Goal: Task Accomplishment & Management: Use online tool/utility

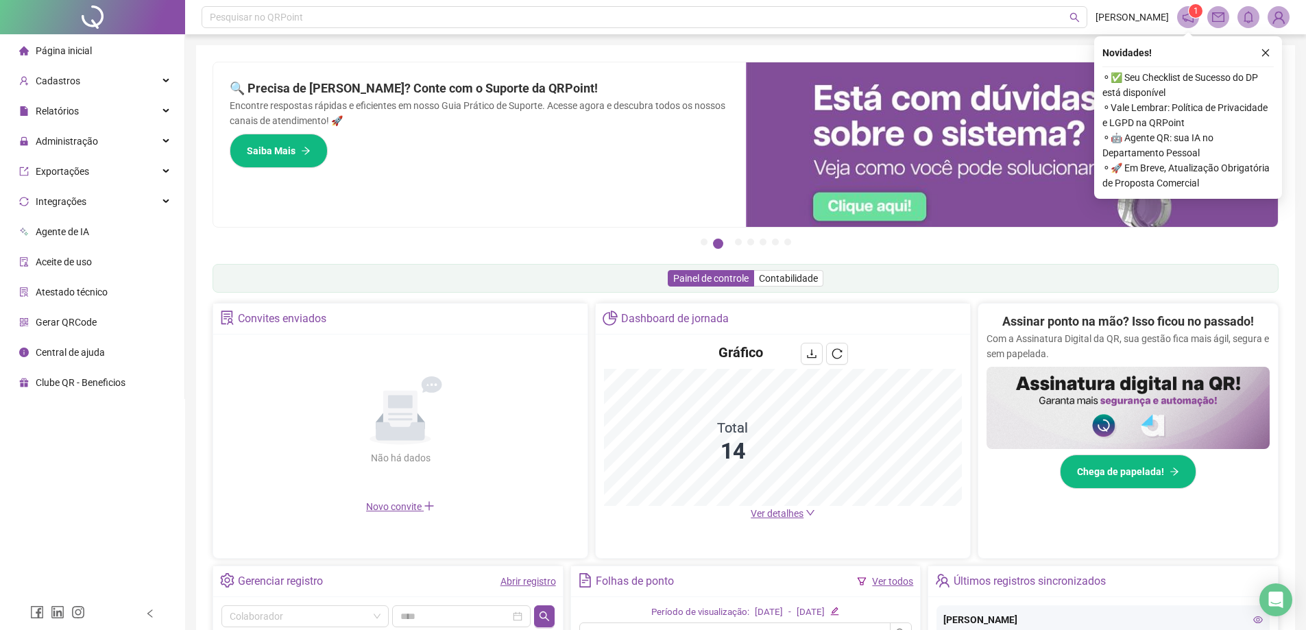
click at [47, 151] on span "Administração" at bounding box center [58, 140] width 79 height 27
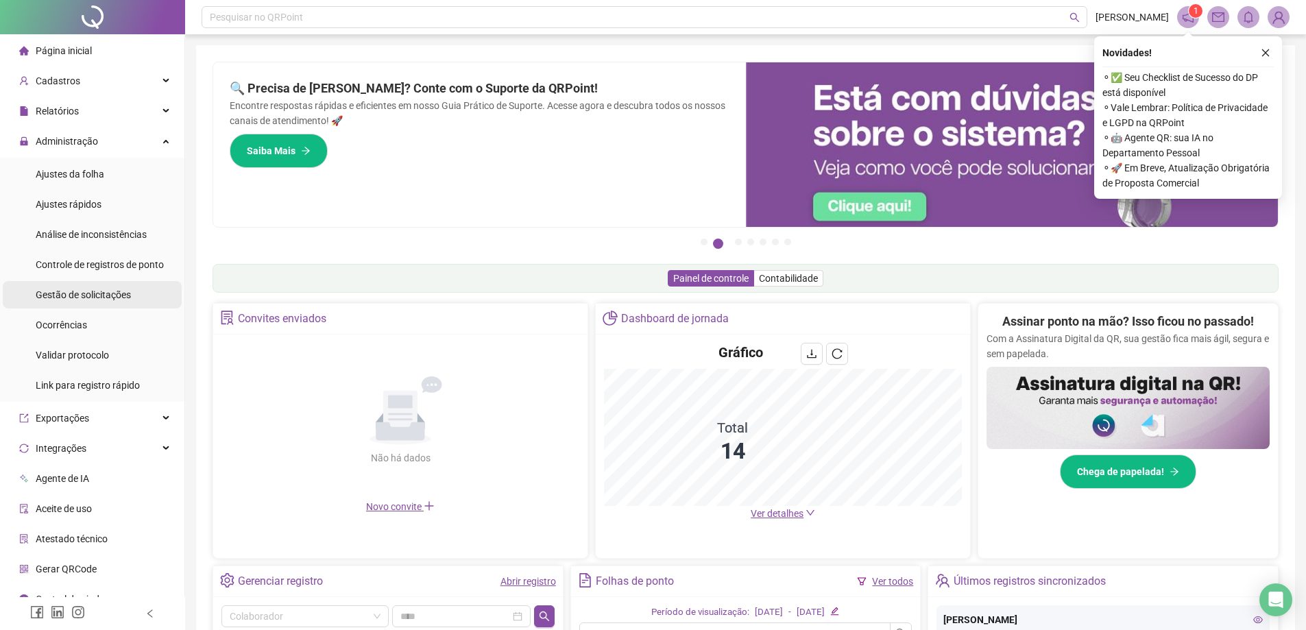
click at [125, 289] on span "Gestão de solicitações" at bounding box center [83, 294] width 95 height 11
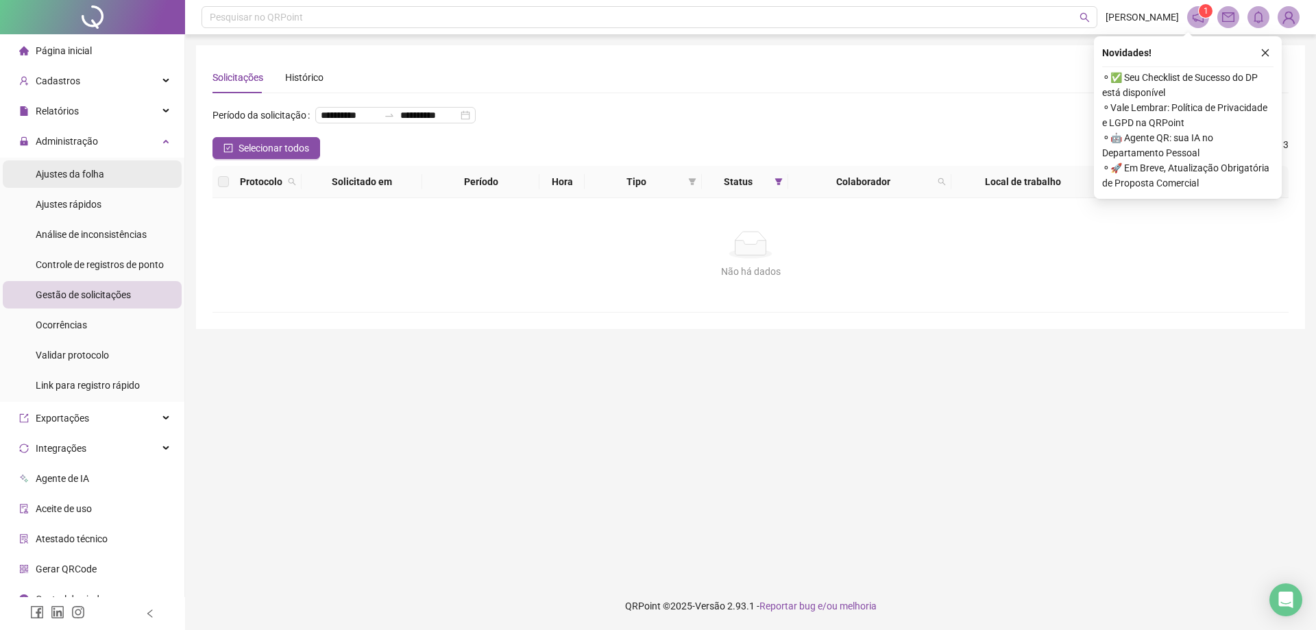
click at [98, 175] on span "Ajustes da folha" at bounding box center [70, 174] width 69 height 11
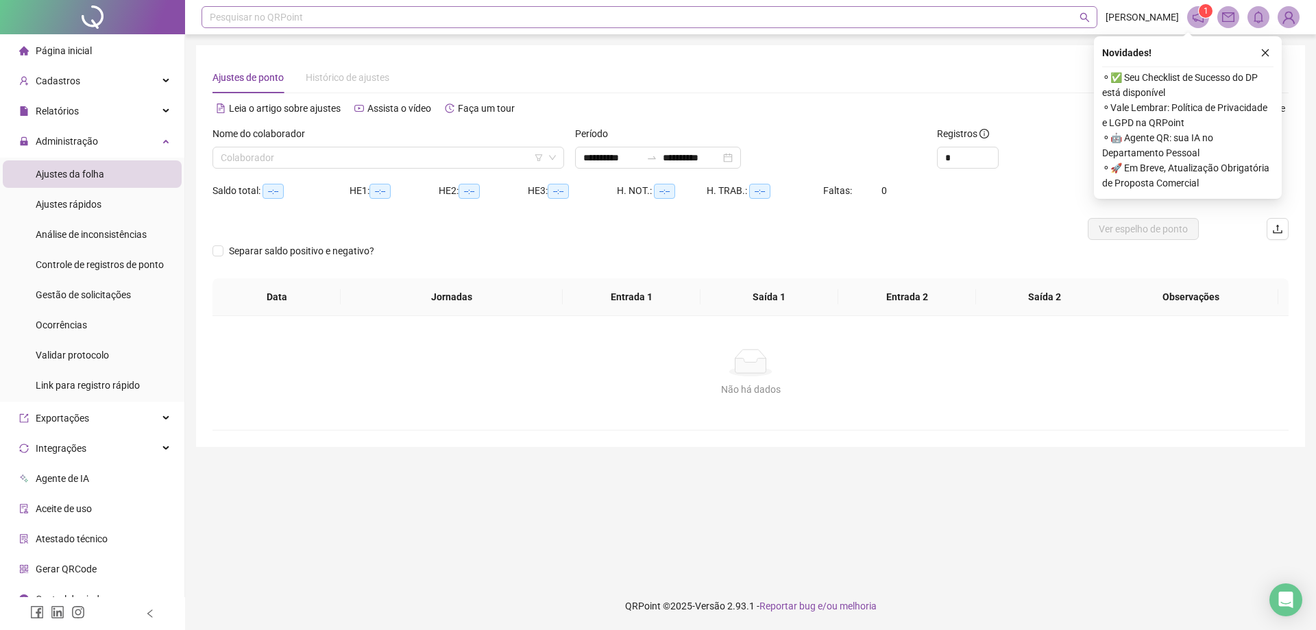
type input "**********"
click at [329, 160] on input "search" at bounding box center [382, 157] width 323 height 21
click at [1260, 55] on button "button" at bounding box center [1265, 53] width 16 height 16
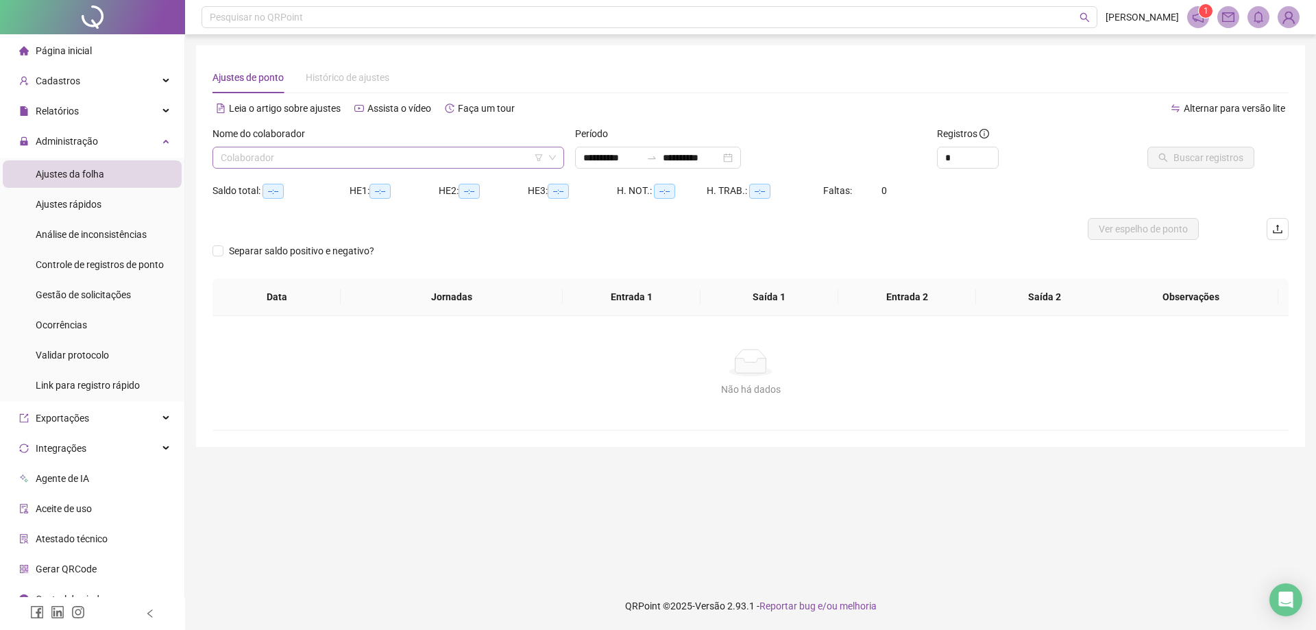
click at [413, 160] on input "search" at bounding box center [382, 157] width 323 height 21
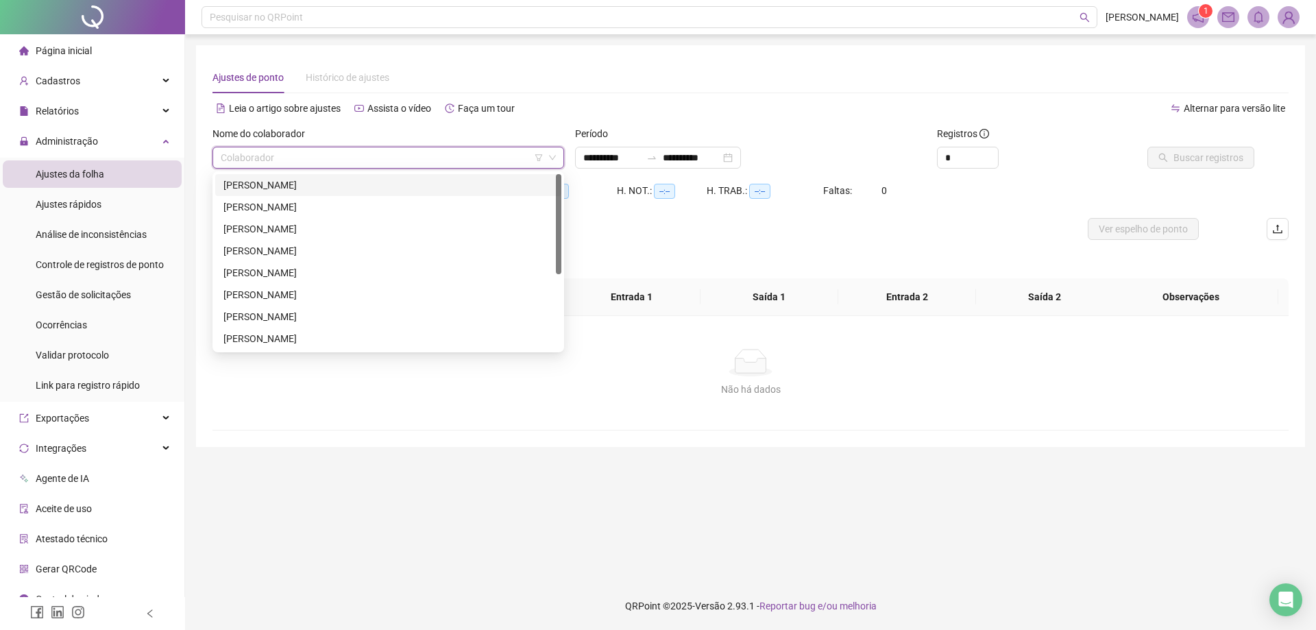
click at [296, 188] on div "[PERSON_NAME]" at bounding box center [388, 185] width 330 height 15
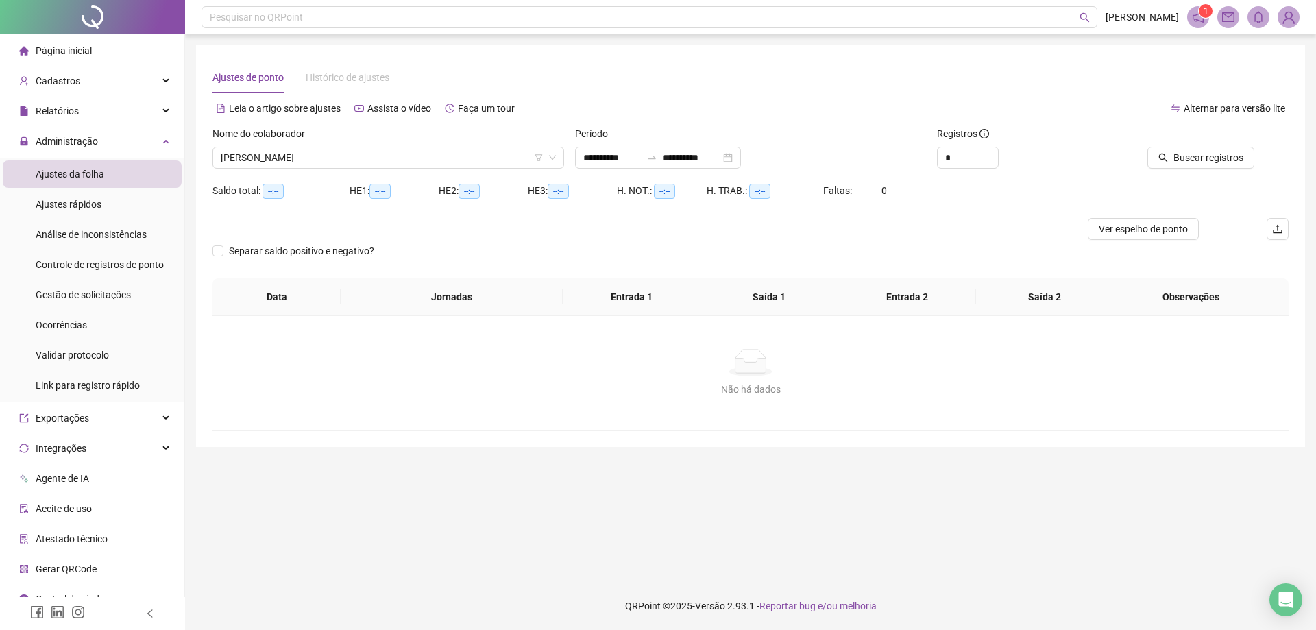
click at [698, 142] on div "Período" at bounding box center [751, 136] width 352 height 21
click at [697, 154] on input "**********" at bounding box center [692, 157] width 58 height 15
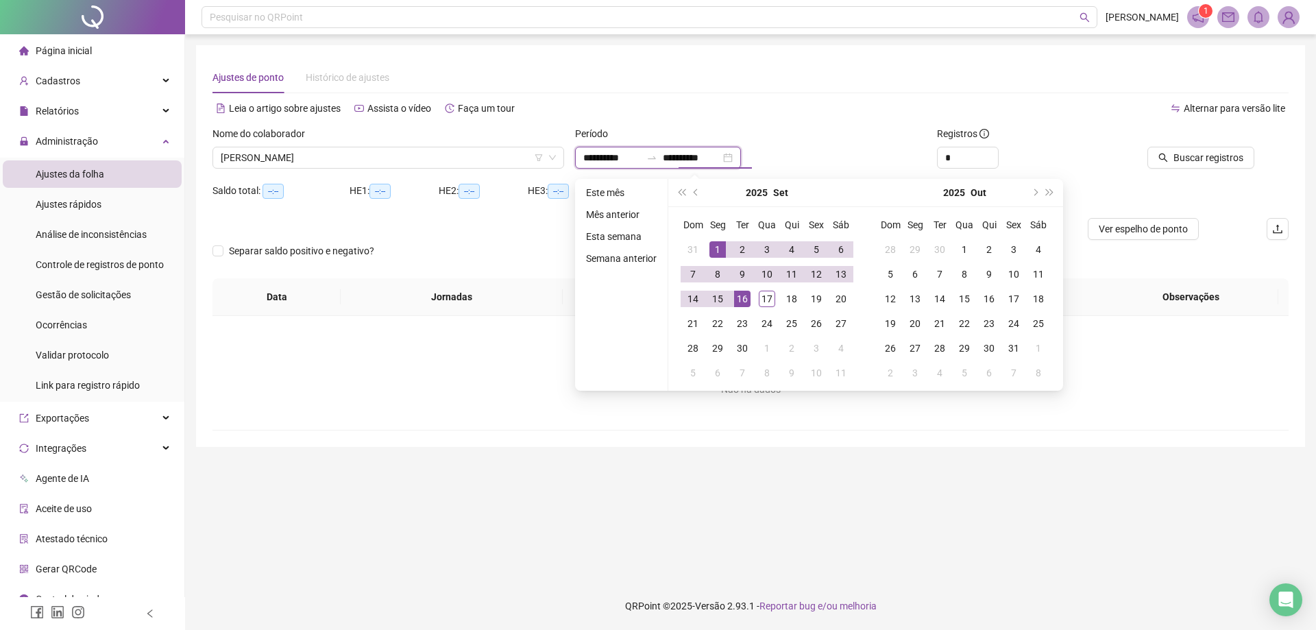
type input "**********"
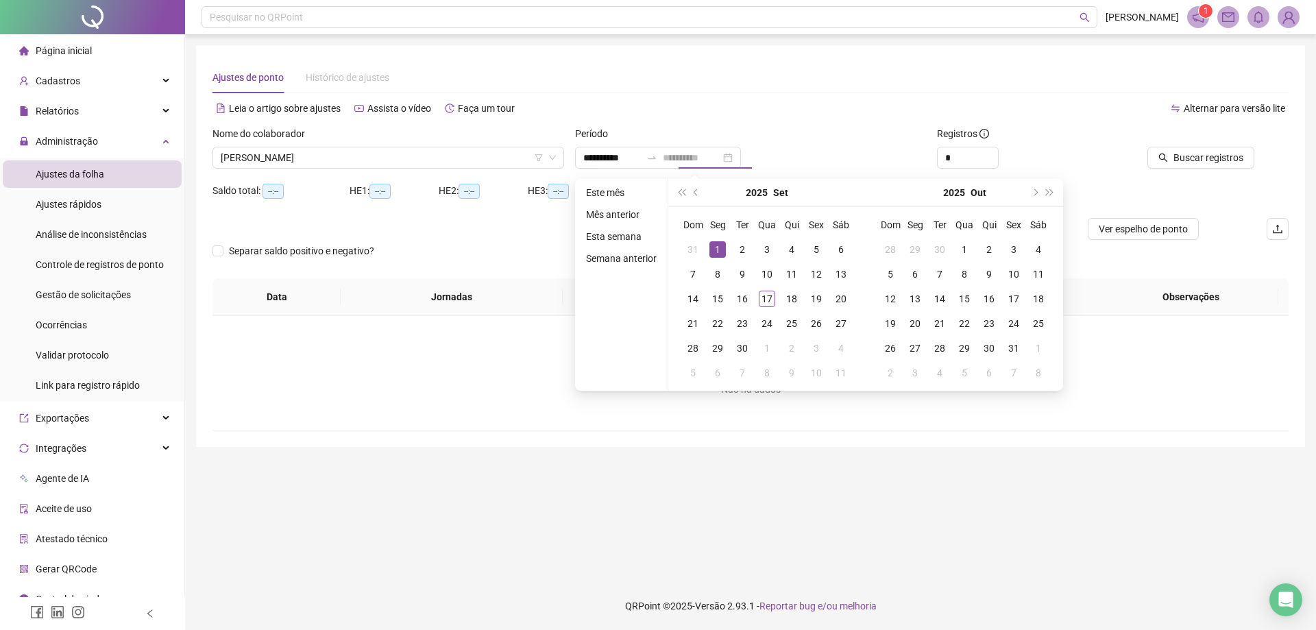
click at [720, 250] on div "1" at bounding box center [717, 249] width 16 height 16
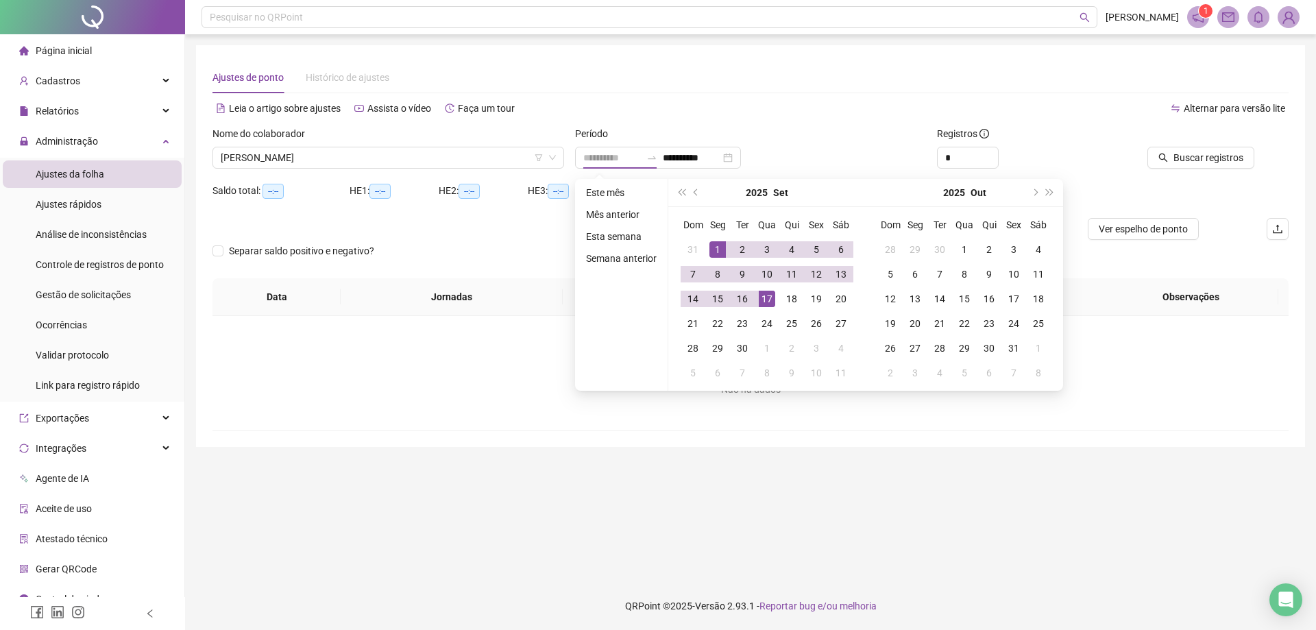
click at [768, 298] on div "17" at bounding box center [767, 299] width 16 height 16
type input "**********"
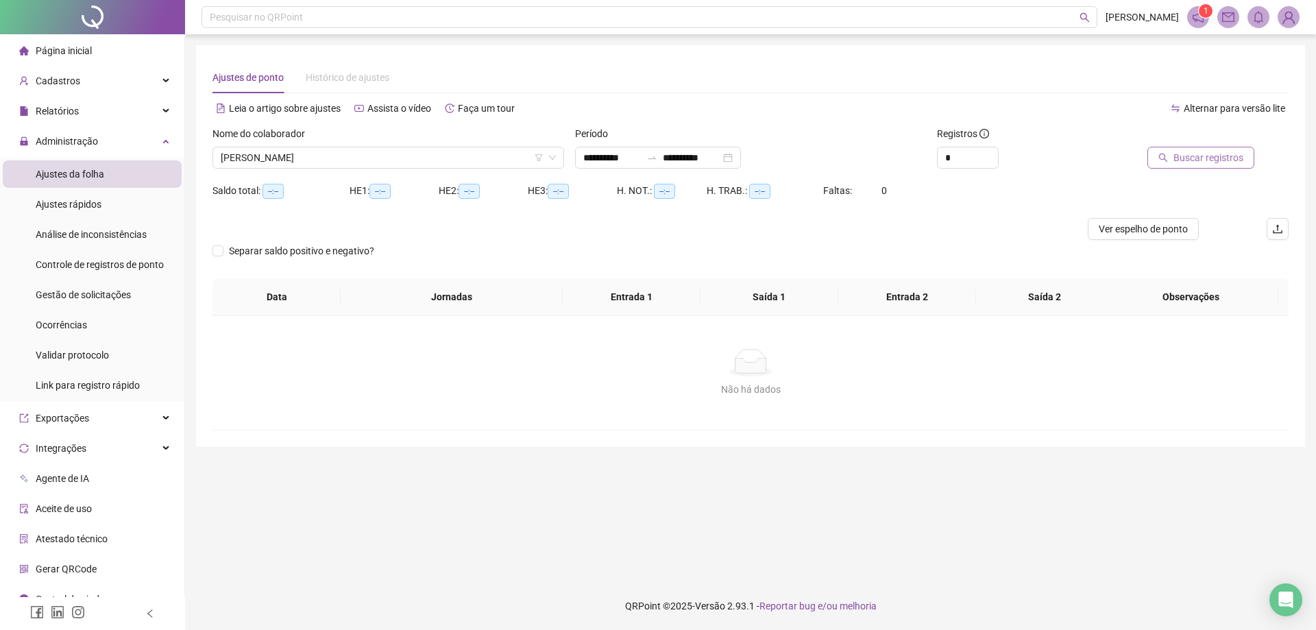
click at [1199, 158] on span "Buscar registros" at bounding box center [1208, 157] width 70 height 15
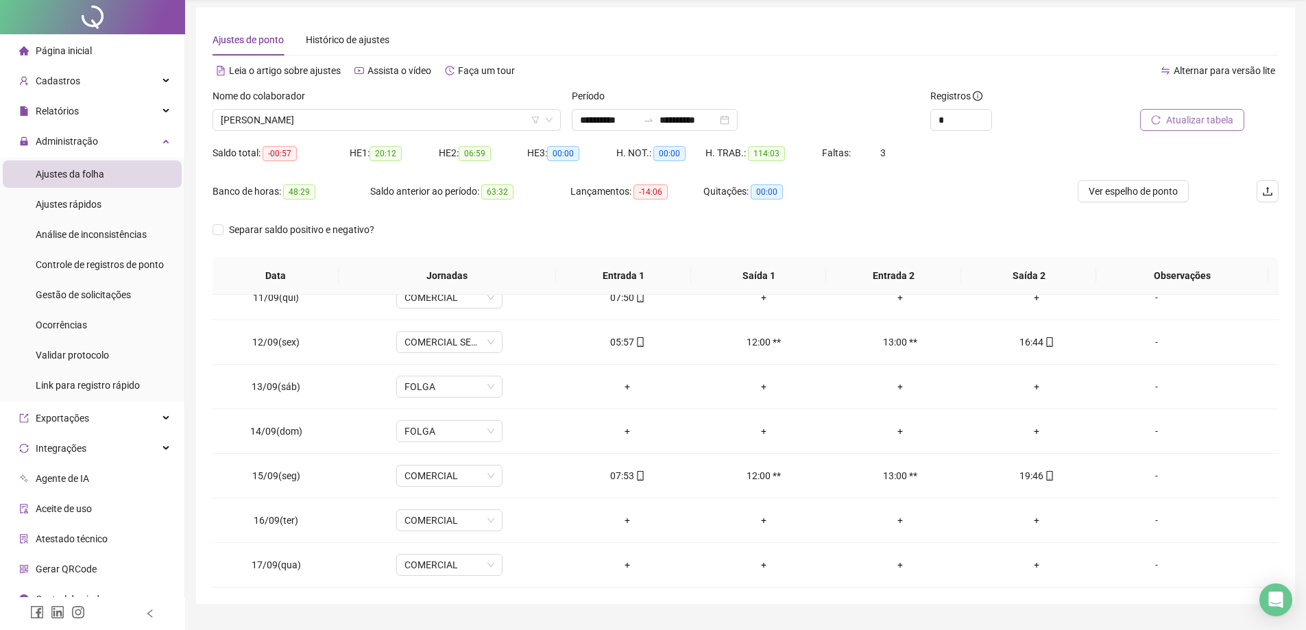
scroll to position [71, 0]
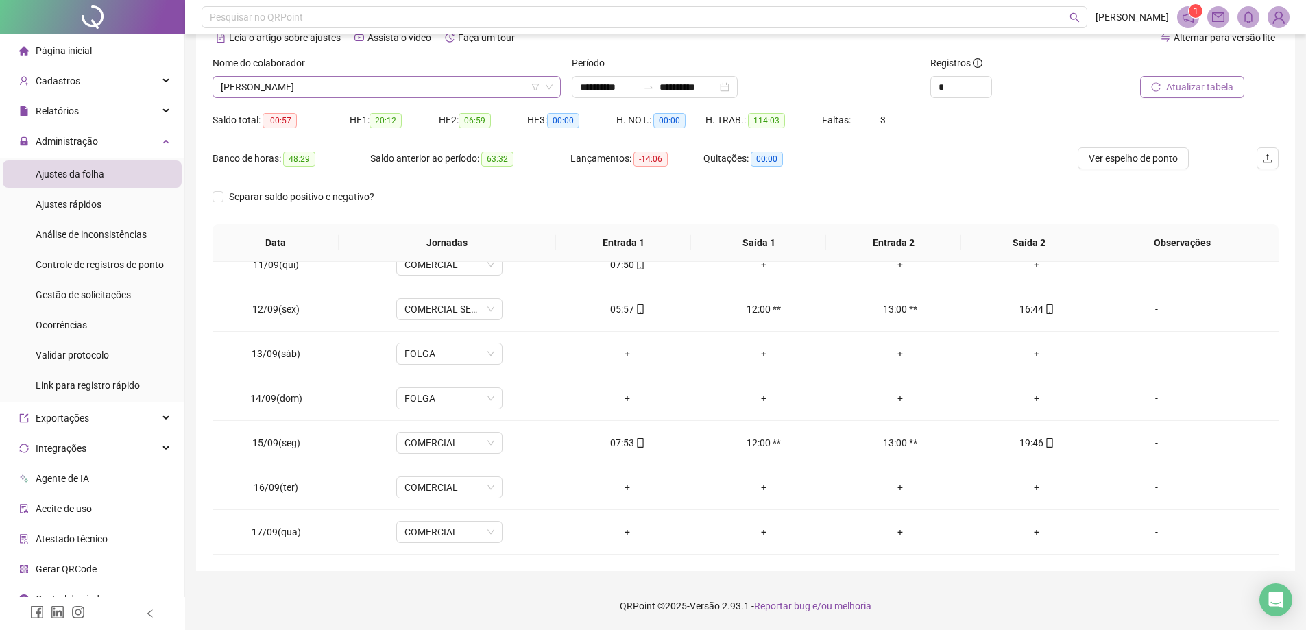
click at [414, 88] on span "[PERSON_NAME]" at bounding box center [387, 87] width 332 height 21
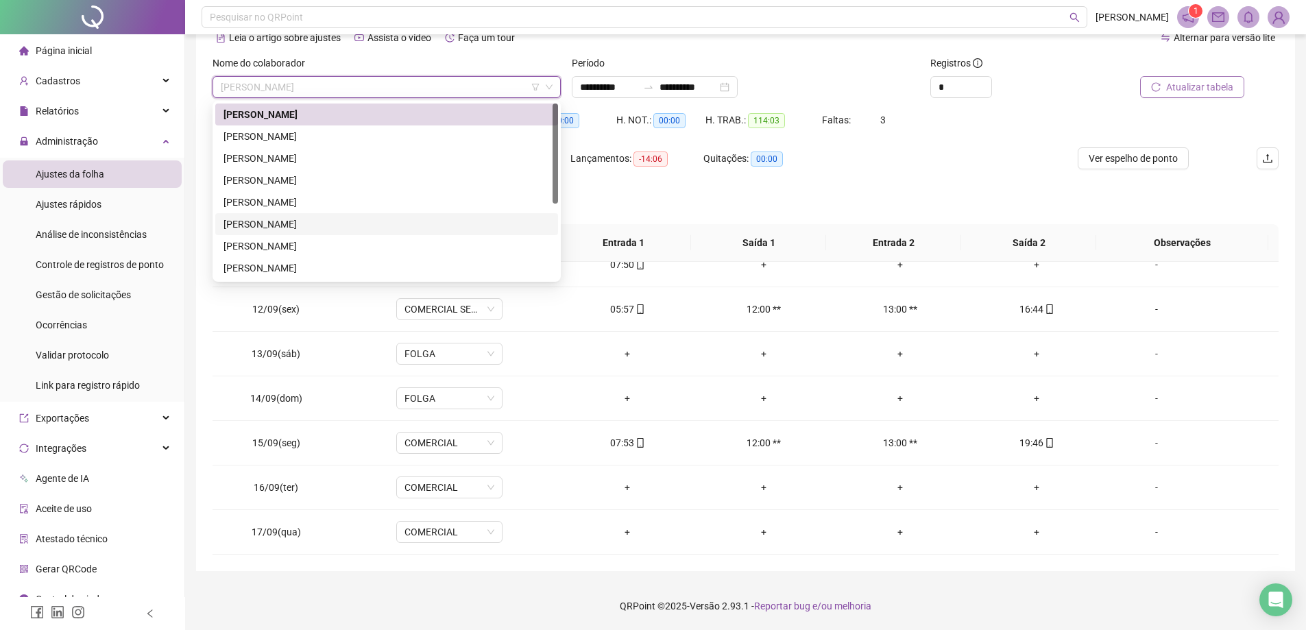
scroll to position [132, 0]
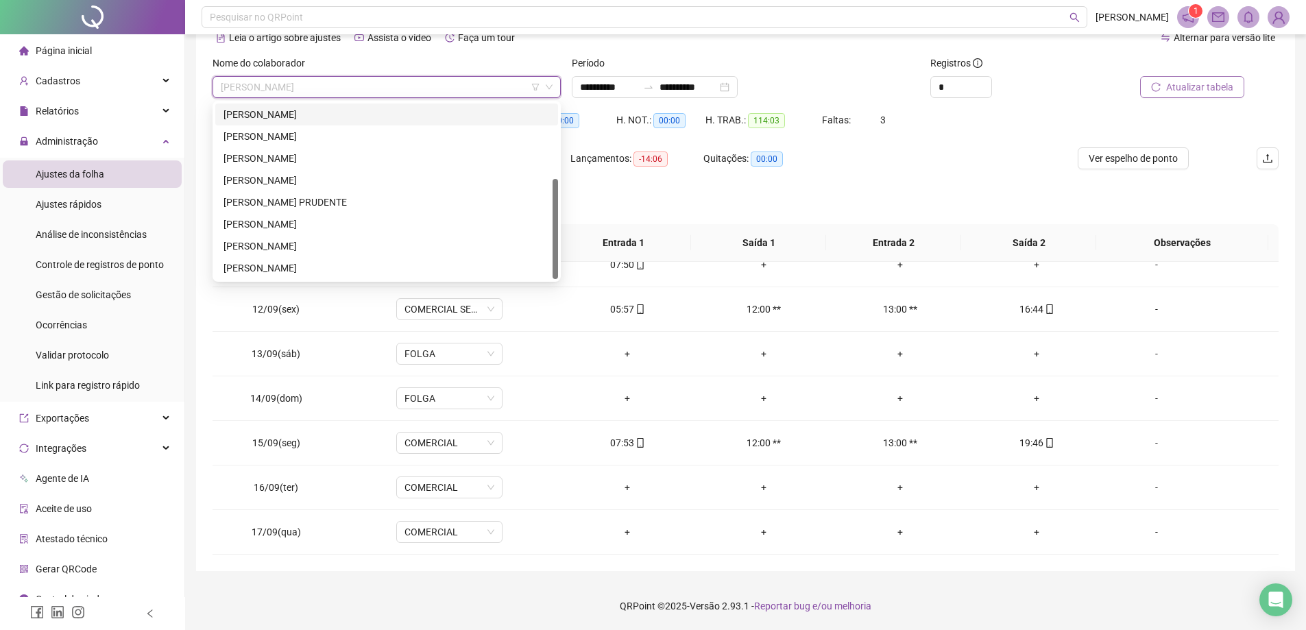
click at [313, 120] on div "[PERSON_NAME]" at bounding box center [386, 114] width 326 height 15
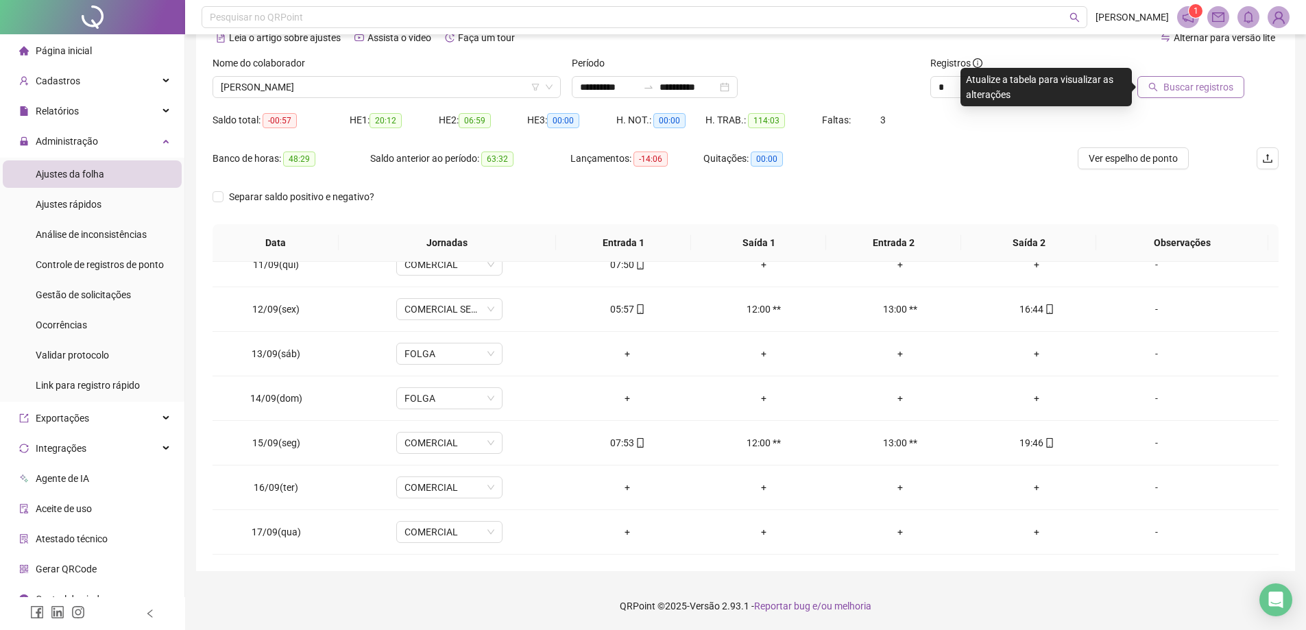
click at [1210, 87] on span "Buscar registros" at bounding box center [1198, 87] width 70 height 15
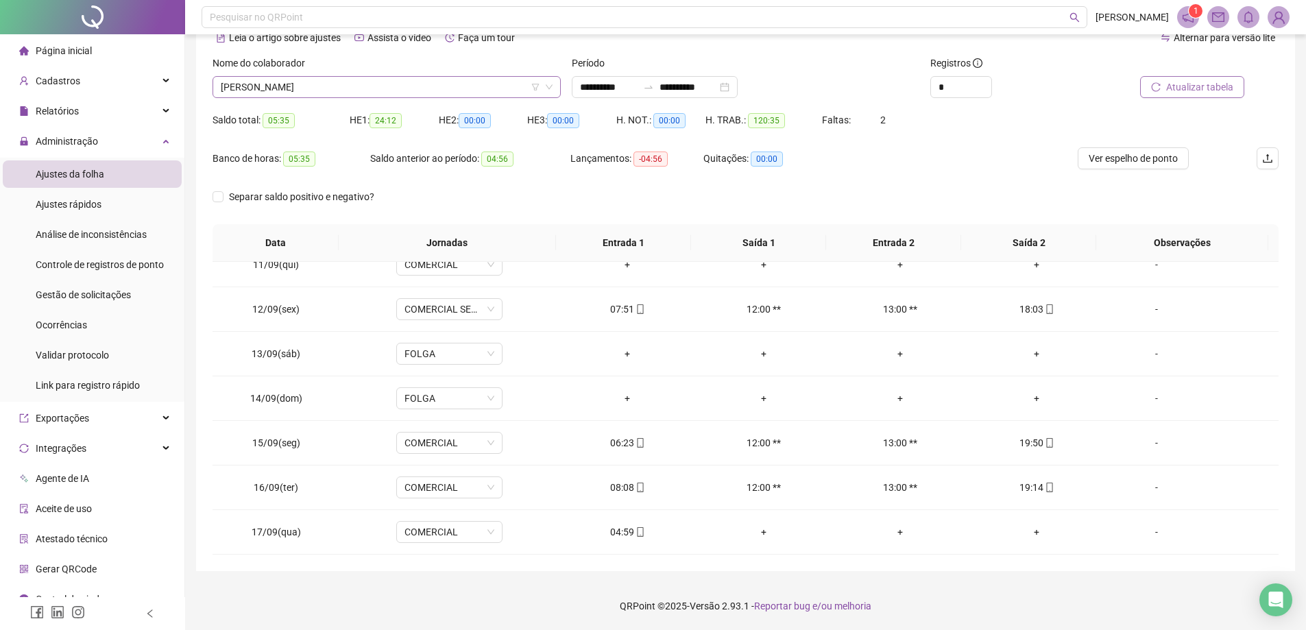
click at [423, 93] on span "[PERSON_NAME]" at bounding box center [387, 87] width 332 height 21
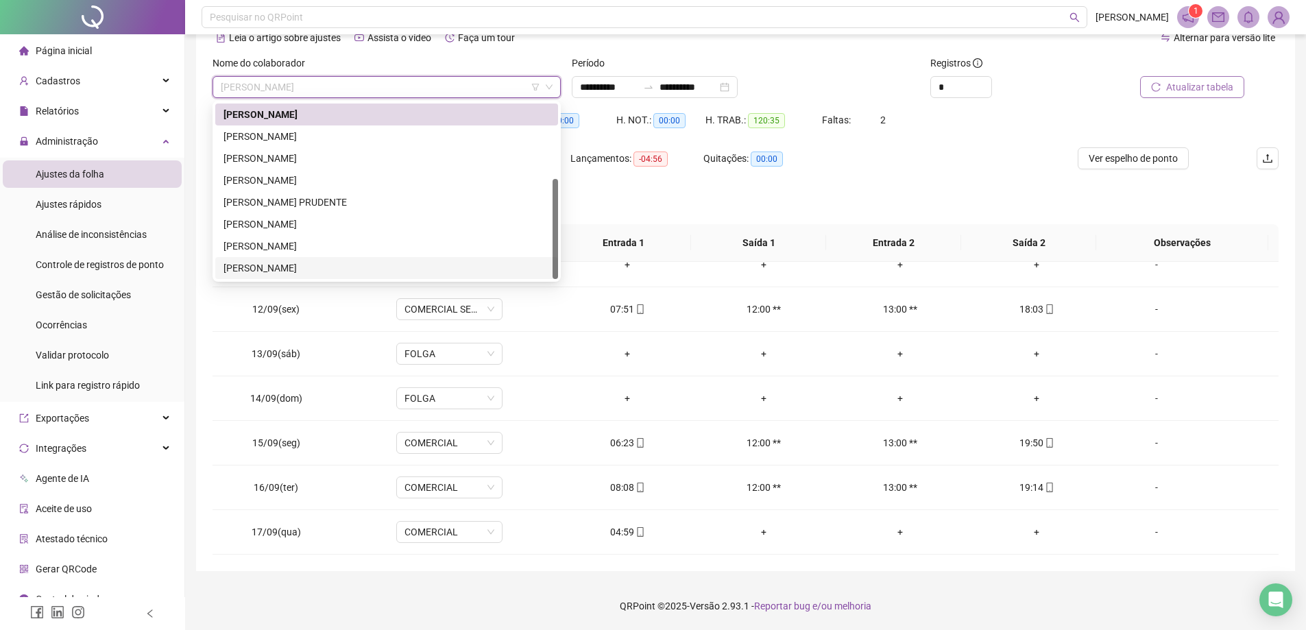
click at [317, 270] on div "[PERSON_NAME]" at bounding box center [386, 267] width 326 height 15
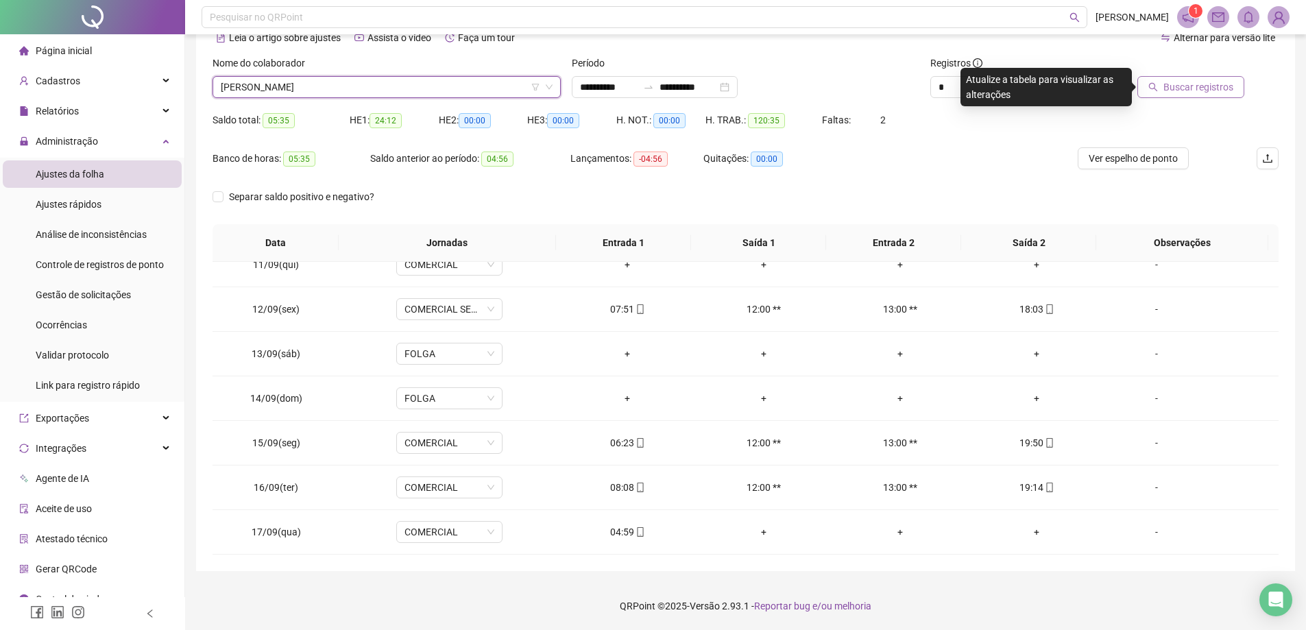
click at [1202, 93] on span "Buscar registros" at bounding box center [1198, 87] width 70 height 15
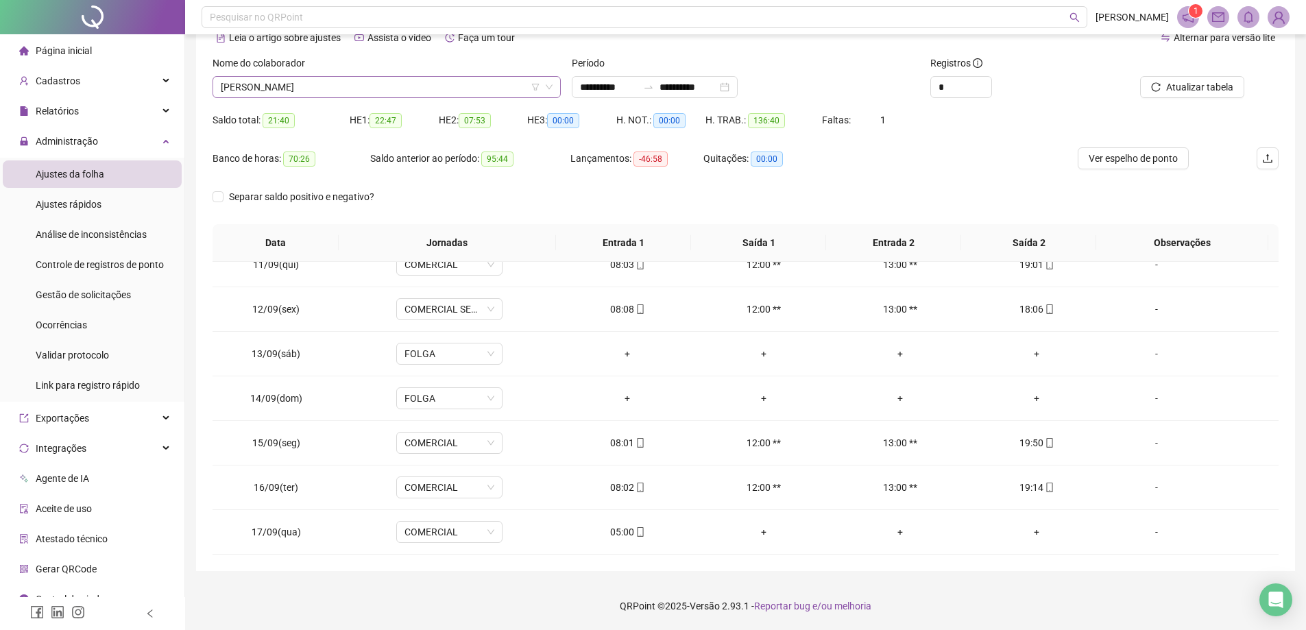
click at [495, 95] on span "[PERSON_NAME]" at bounding box center [387, 87] width 332 height 21
click at [409, 97] on div "[PERSON_NAME]" at bounding box center [386, 87] width 348 height 22
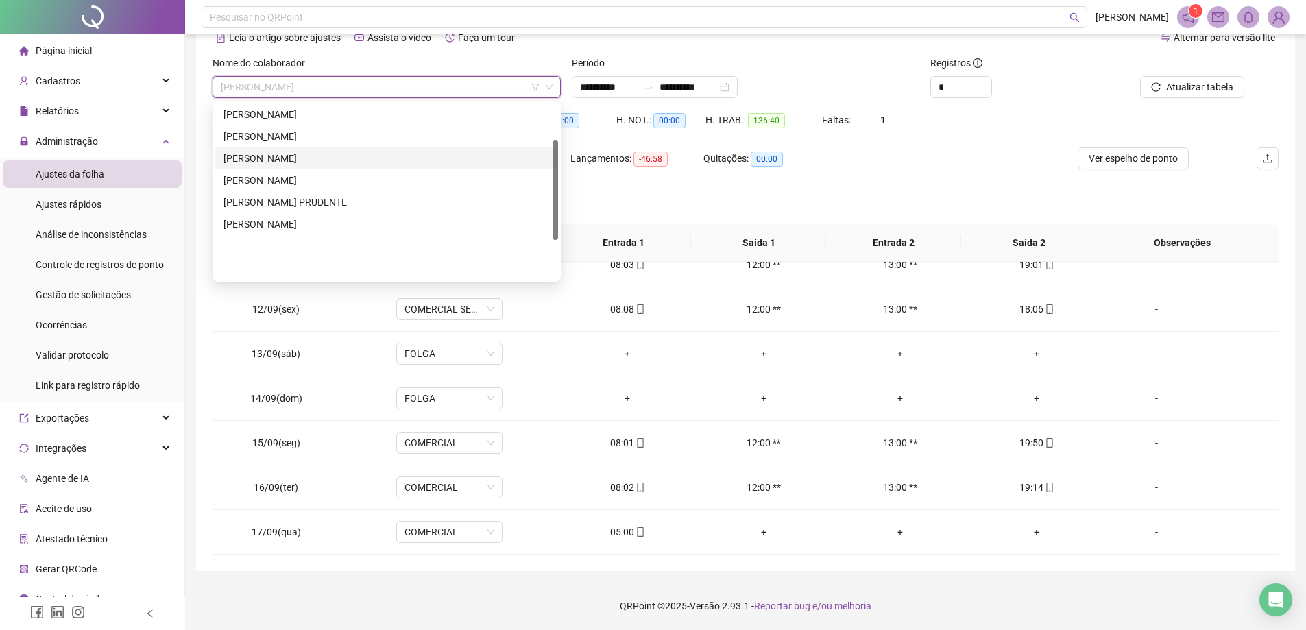
scroll to position [63, 0]
click at [293, 159] on div "[PERSON_NAME]" at bounding box center [386, 161] width 326 height 15
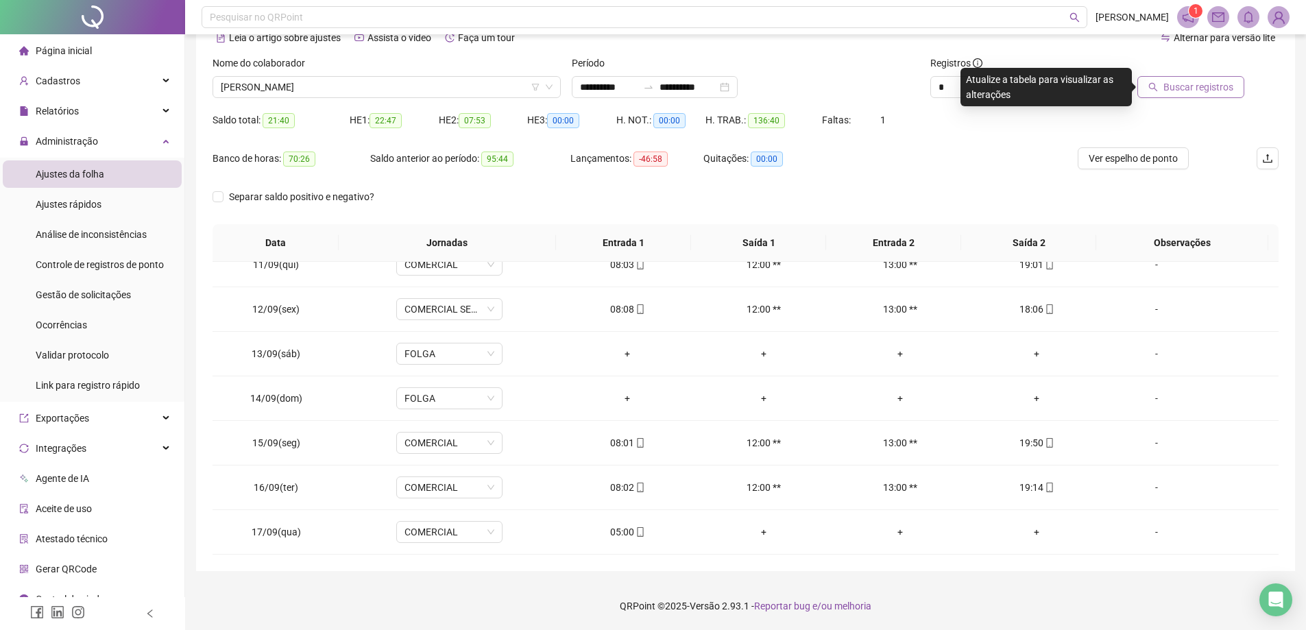
click at [1212, 89] on span "Buscar registros" at bounding box center [1198, 87] width 70 height 15
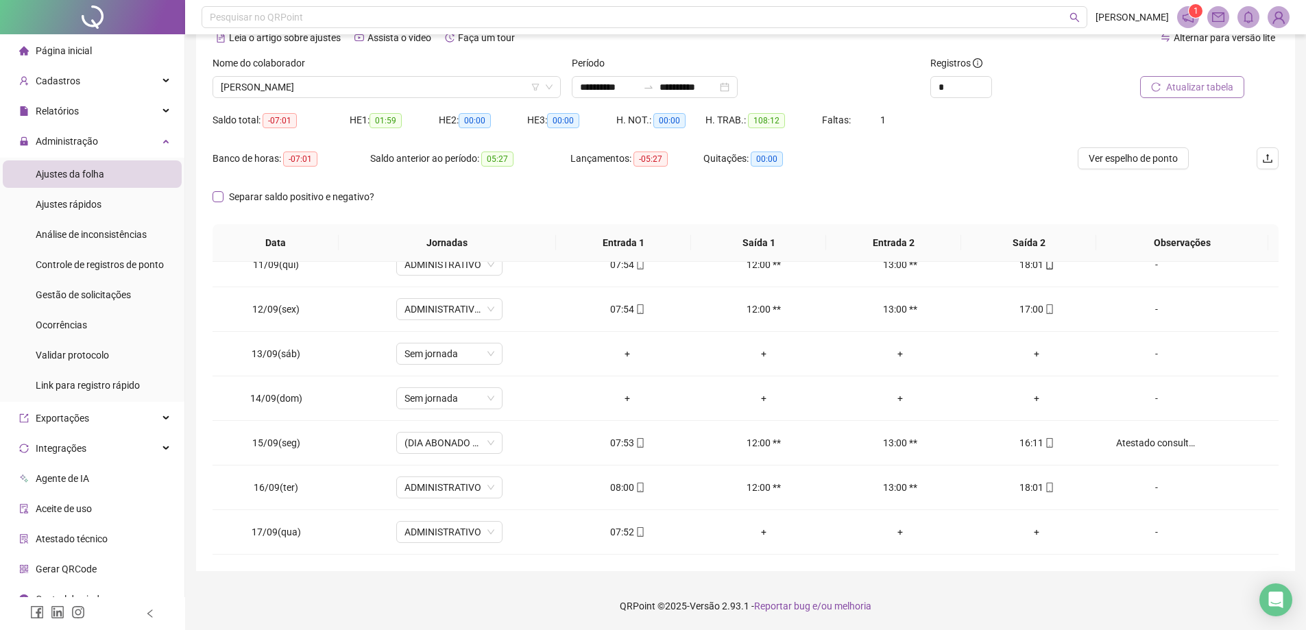
click at [249, 202] on span "Separar saldo positivo e negativo?" at bounding box center [301, 196] width 156 height 15
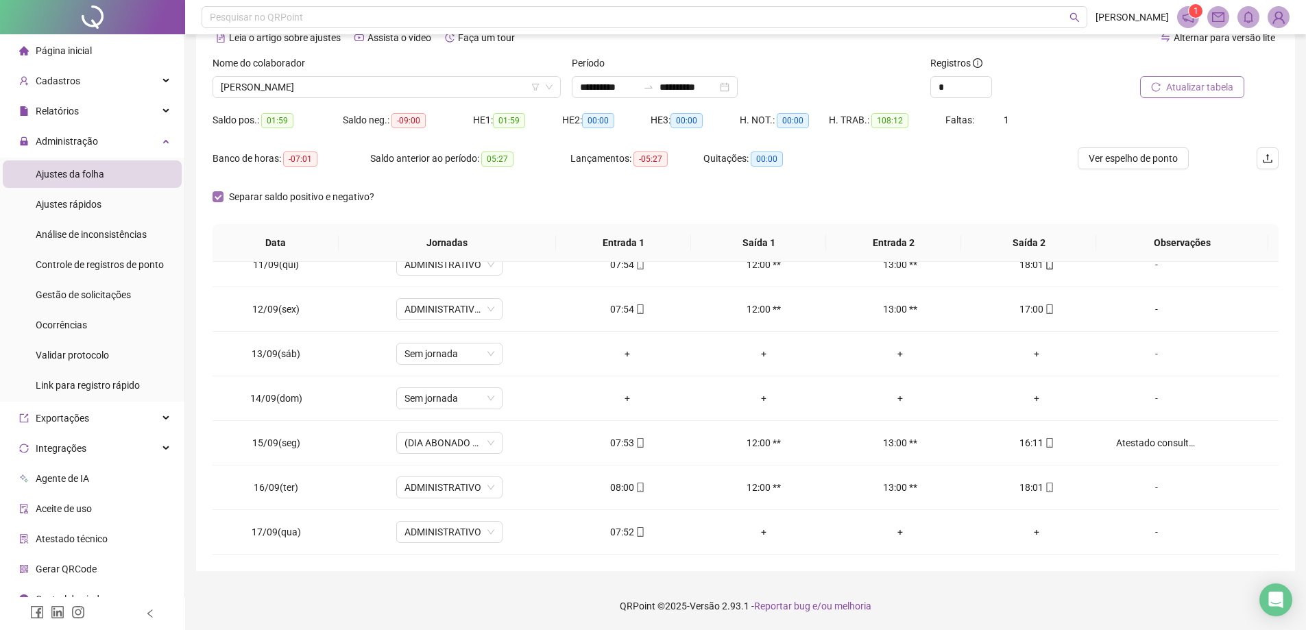
click at [249, 202] on span "Separar saldo positivo e negativo?" at bounding box center [301, 196] width 156 height 15
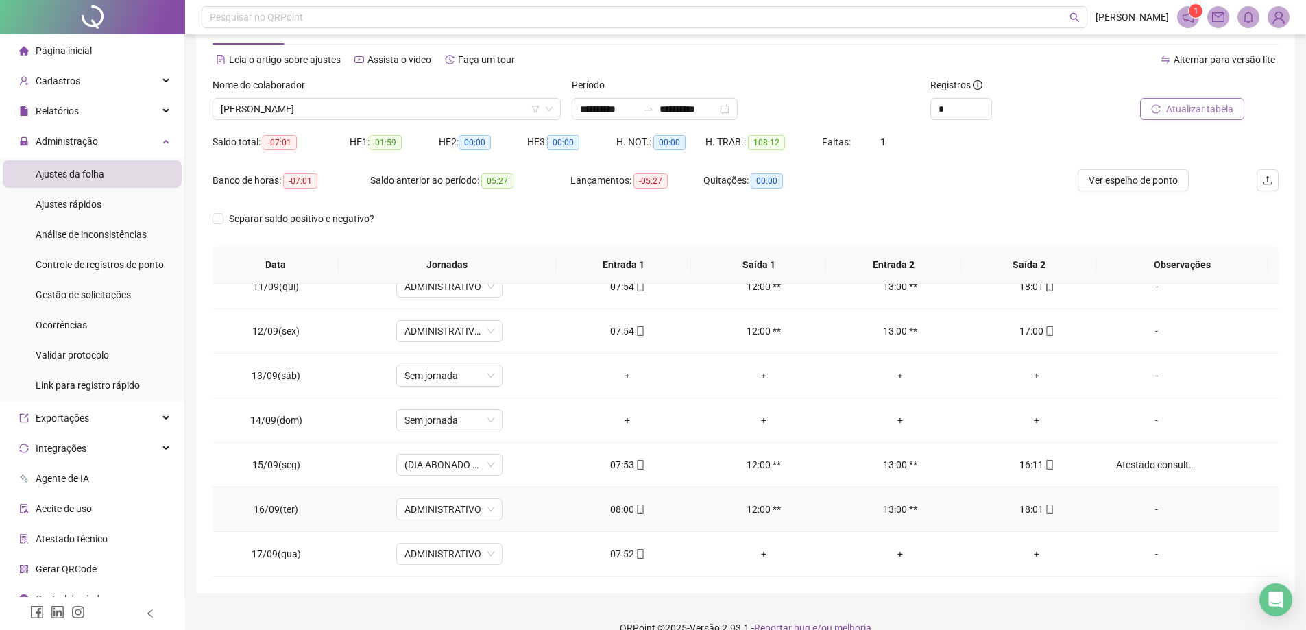
scroll to position [71, 0]
